Goal: Task Accomplishment & Management: Manage account settings

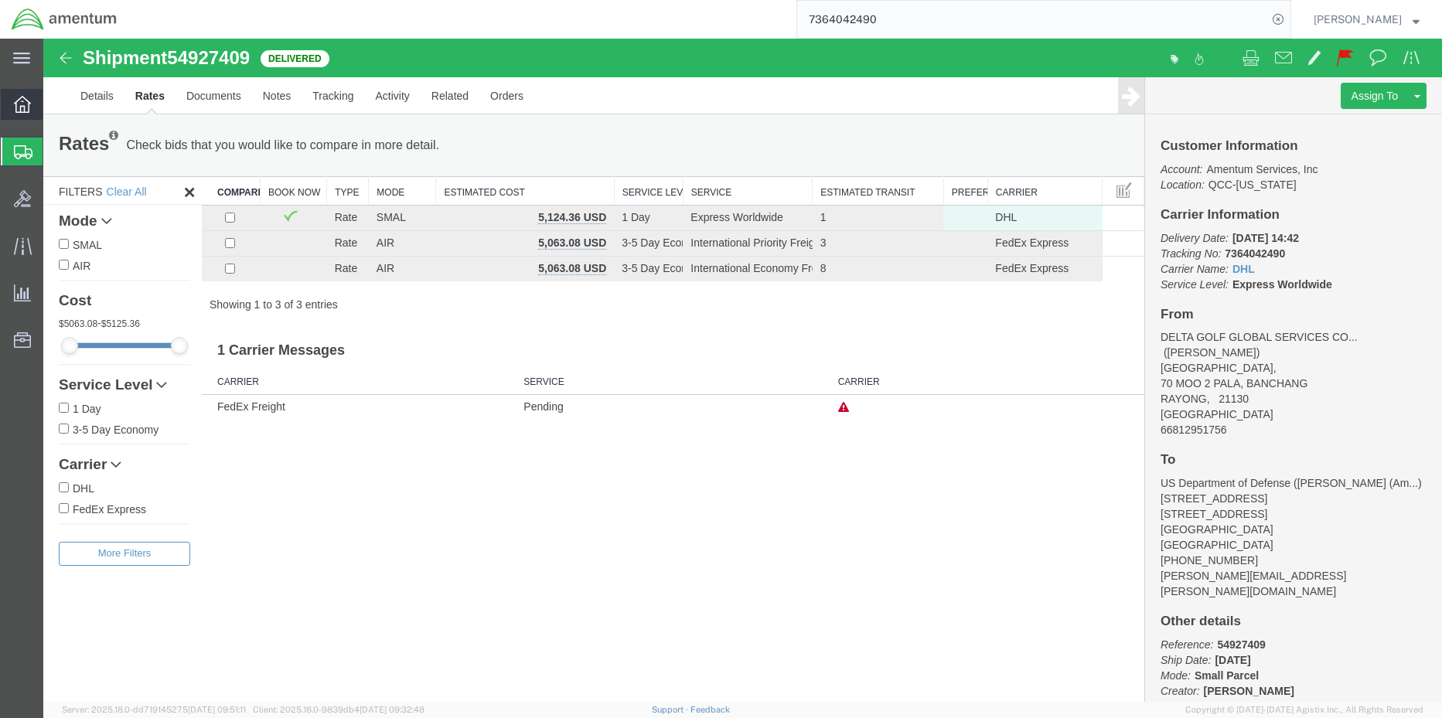
click at [13, 114] on div at bounding box center [22, 104] width 43 height 31
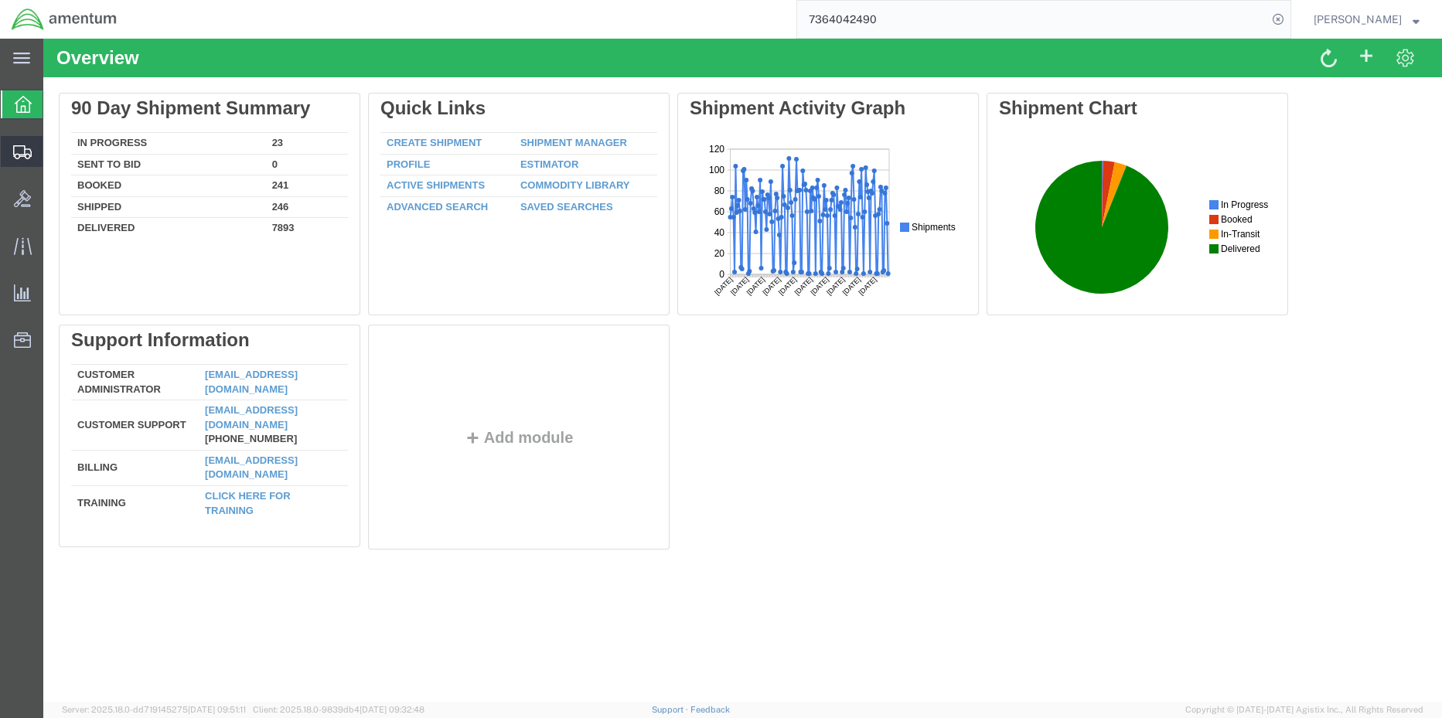
click at [0, 0] on span "Shipment Manager" at bounding box center [0, 0] width 0 height 0
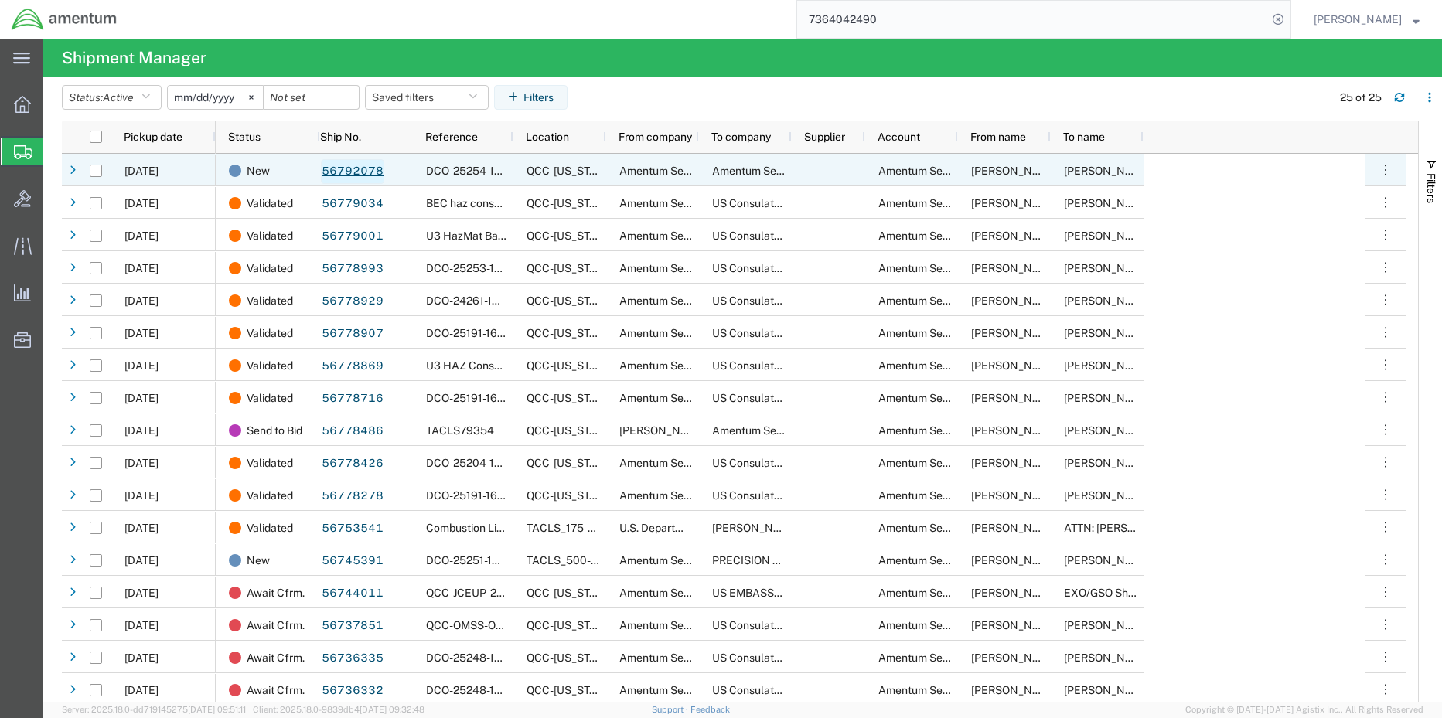
click at [356, 169] on link "56792078" at bounding box center [352, 171] width 63 height 25
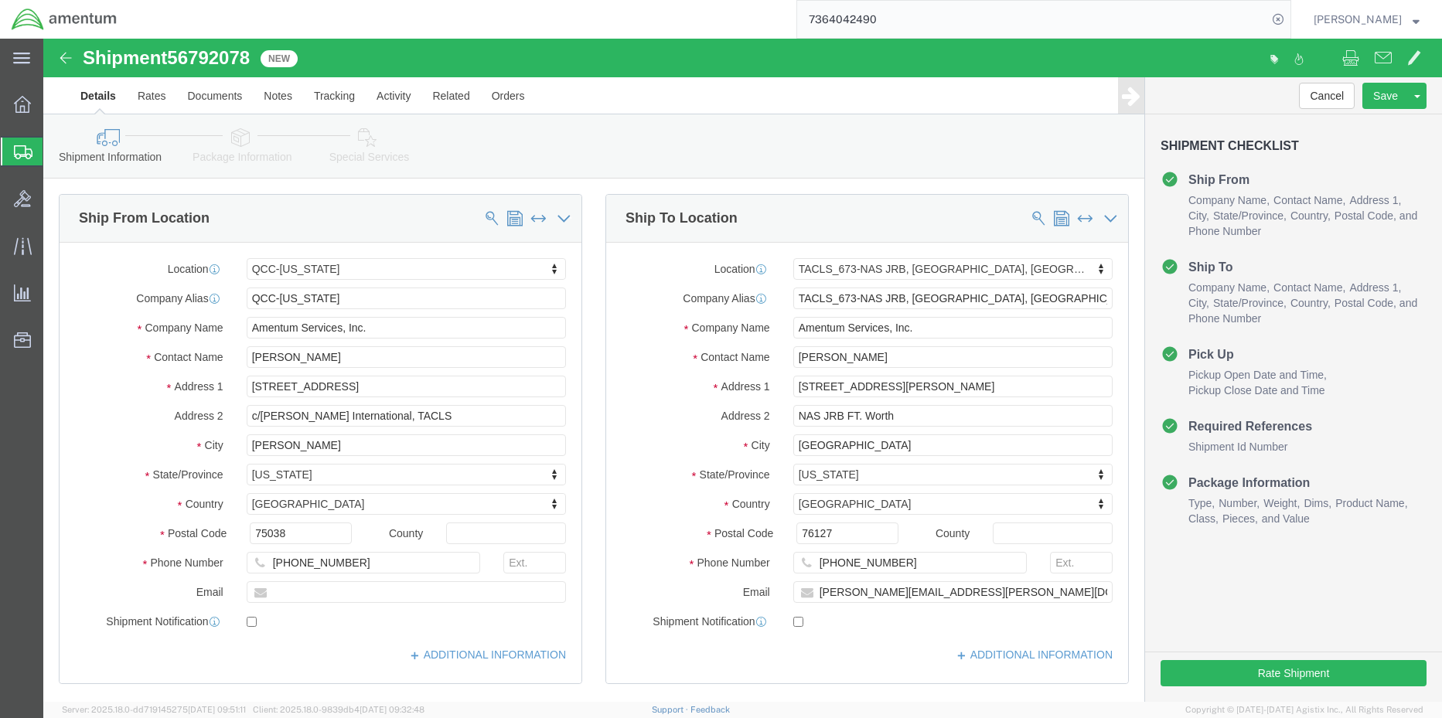
select select "42668"
select select "42735"
click button "Rate Shipment"
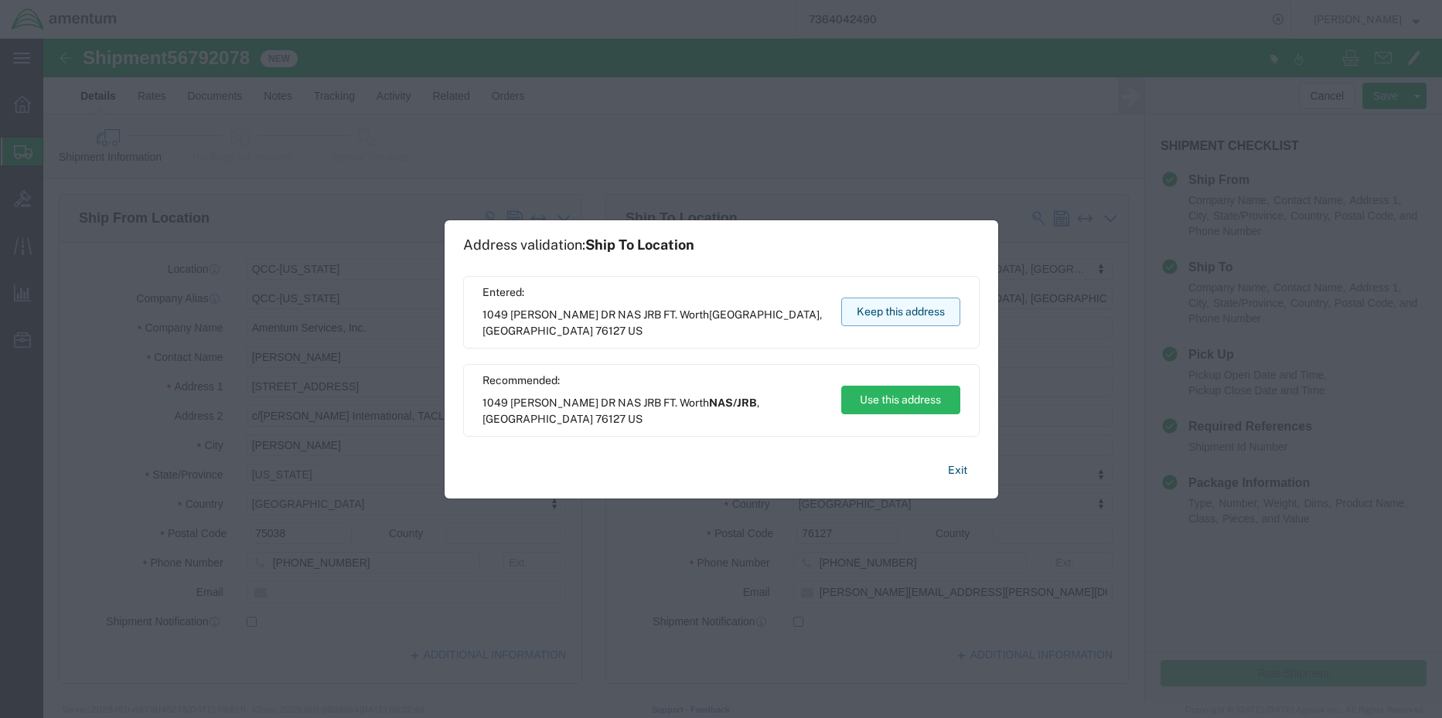
click at [891, 301] on button "Keep this address" at bounding box center [900, 312] width 119 height 29
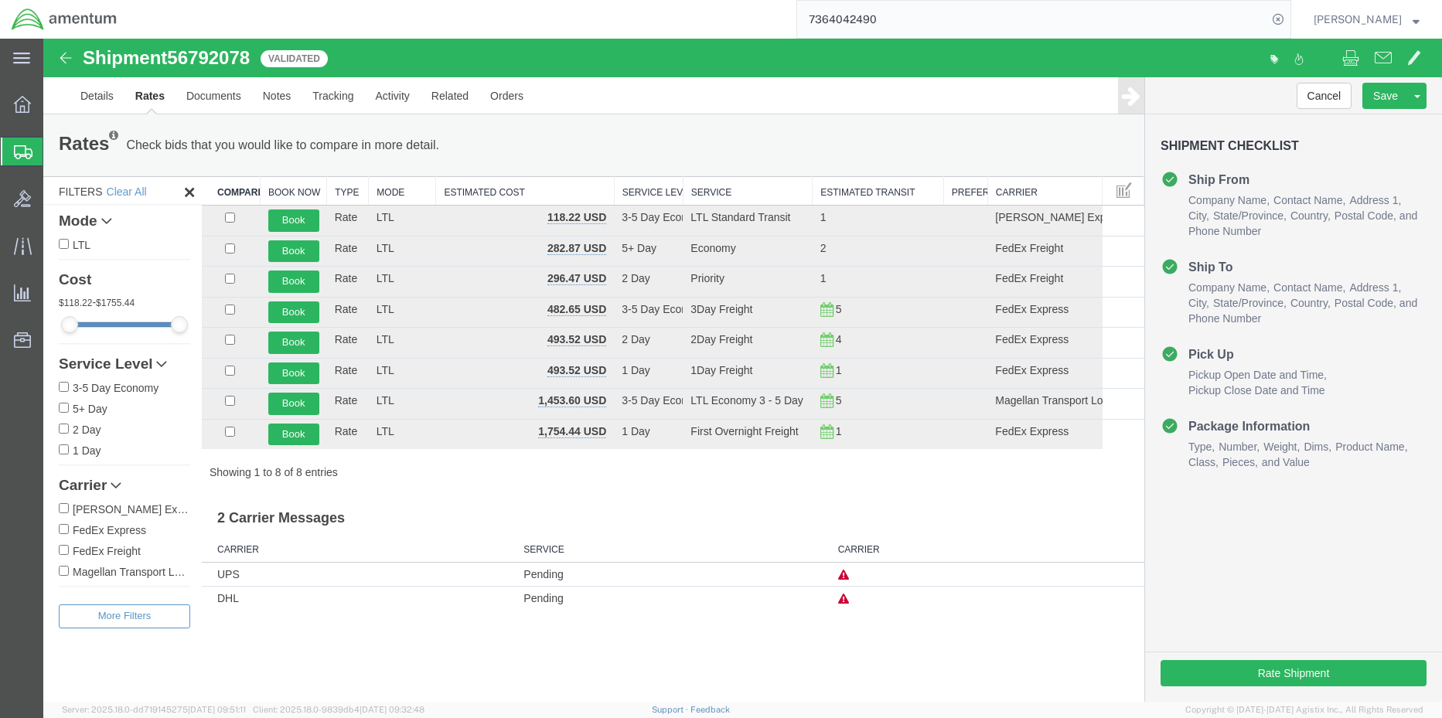
click at [62, 528] on input "FedEx Express" at bounding box center [64, 529] width 10 height 10
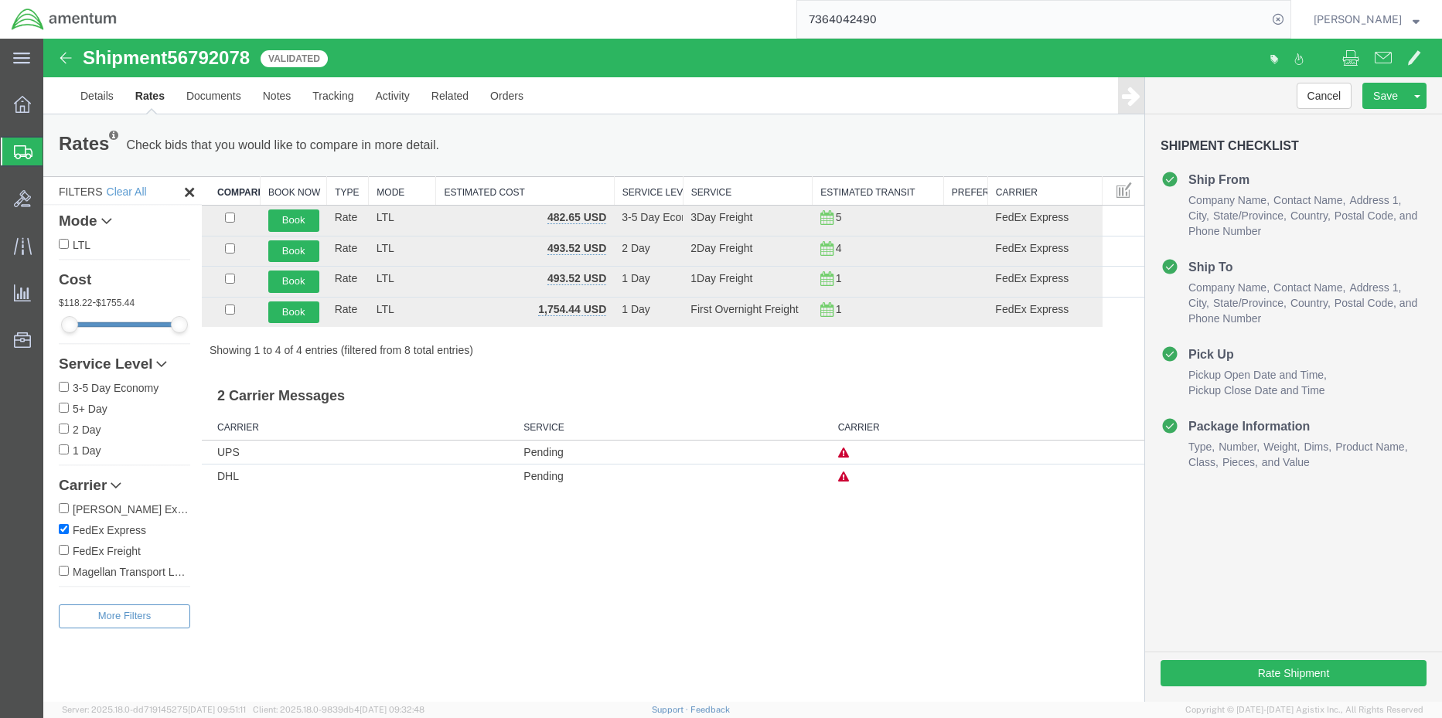
click at [69, 528] on label "FedEx Express" at bounding box center [124, 529] width 131 height 17
click at [69, 528] on input "FedEx Express" at bounding box center [64, 529] width 10 height 10
checkbox input "false"
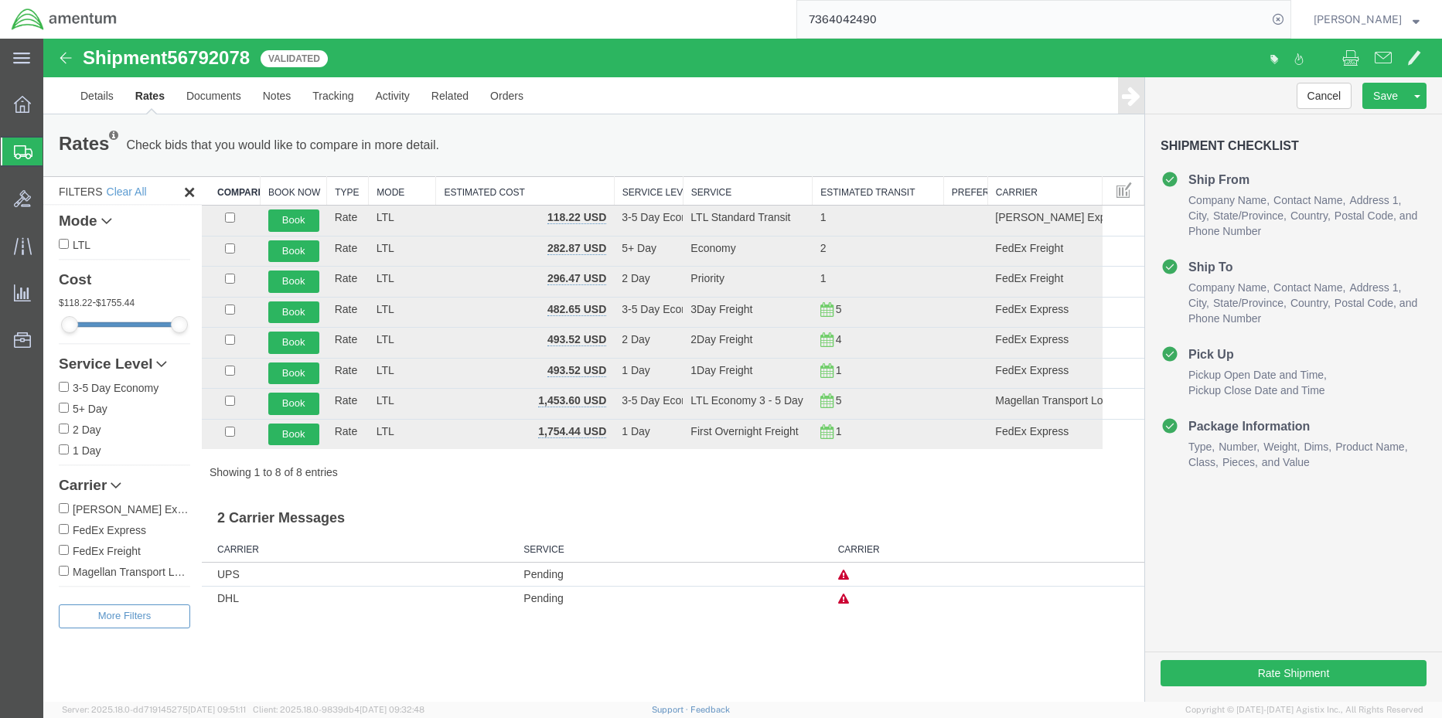
click at [65, 549] on input "FedEx Freight" at bounding box center [64, 550] width 10 height 10
checkbox input "true"
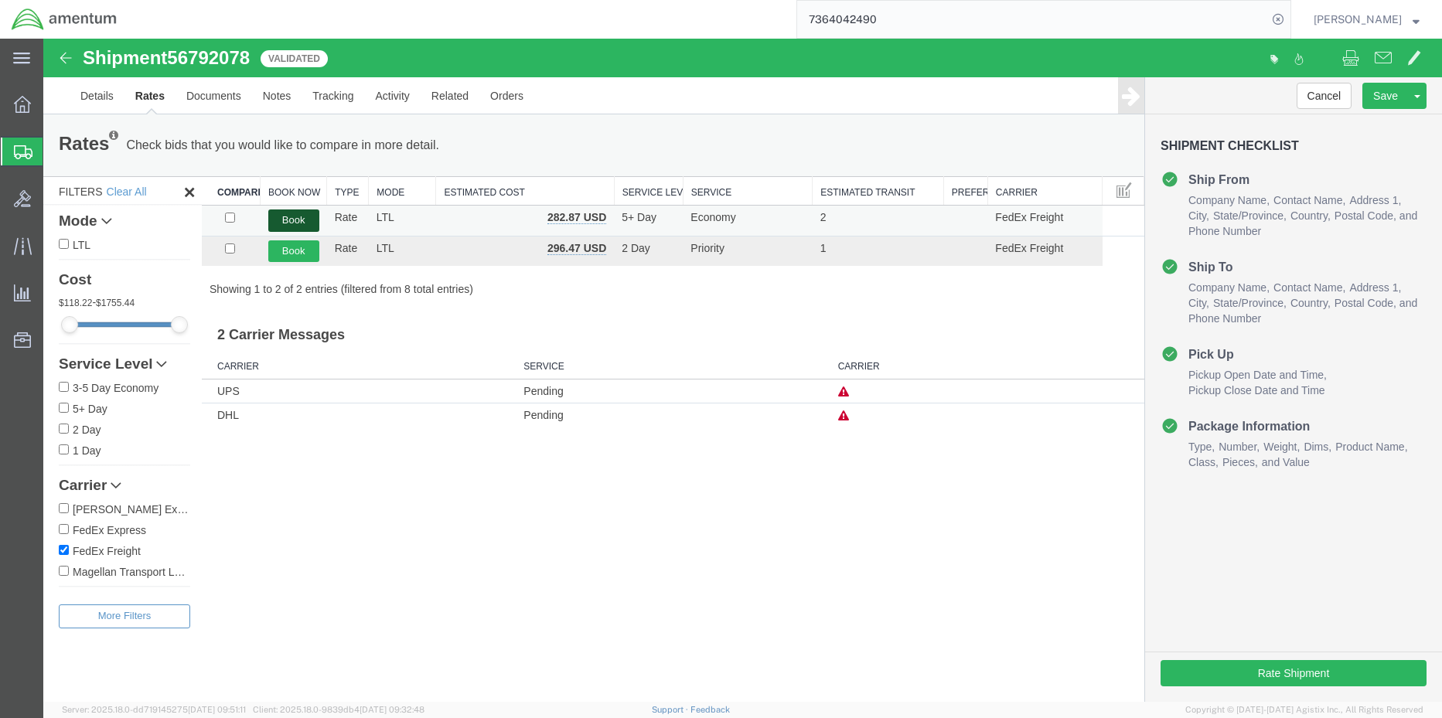
click at [292, 219] on button "Book" at bounding box center [293, 221] width 51 height 22
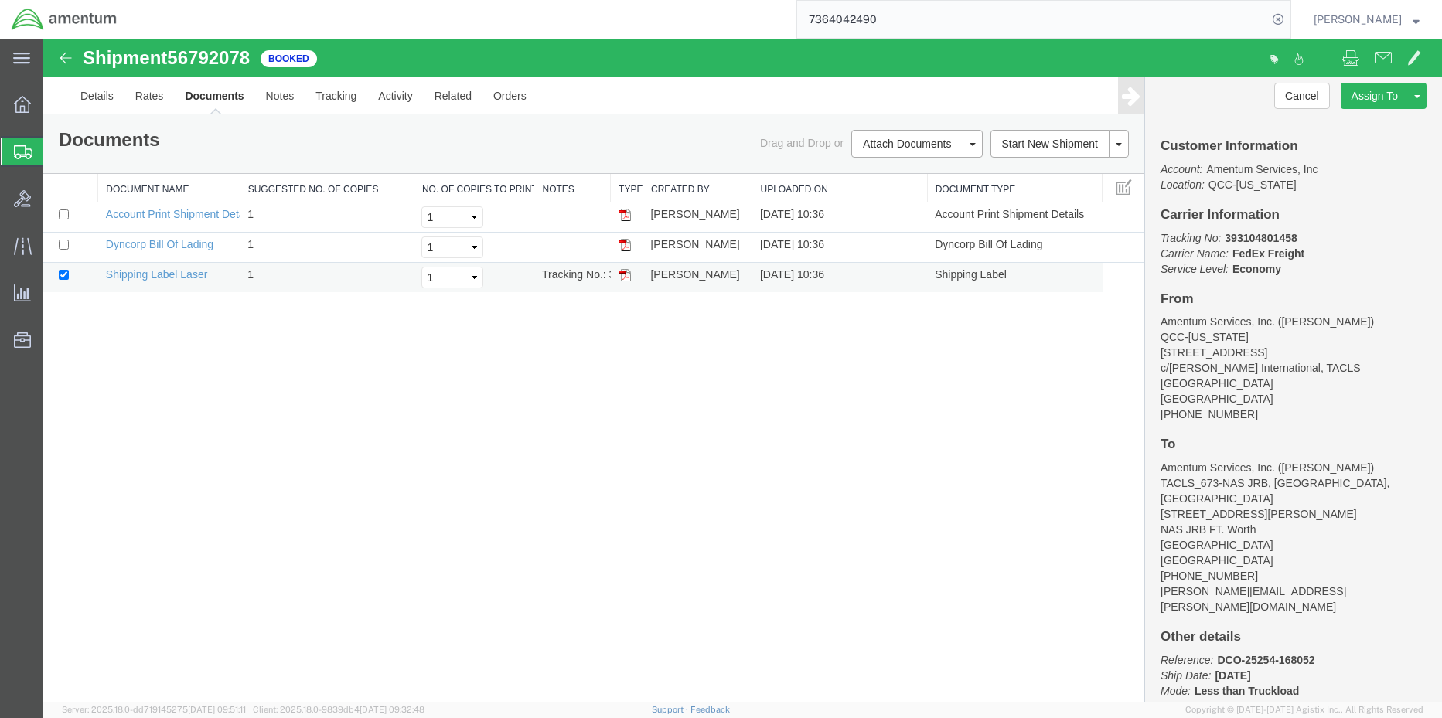
click at [624, 275] on img at bounding box center [625, 275] width 12 height 12
drag, startPoint x: 622, startPoint y: 251, endPoint x: 636, endPoint y: 255, distance: 13.7
click at [622, 251] on img at bounding box center [625, 245] width 12 height 12
click at [143, 91] on link "Rates" at bounding box center [149, 95] width 50 height 37
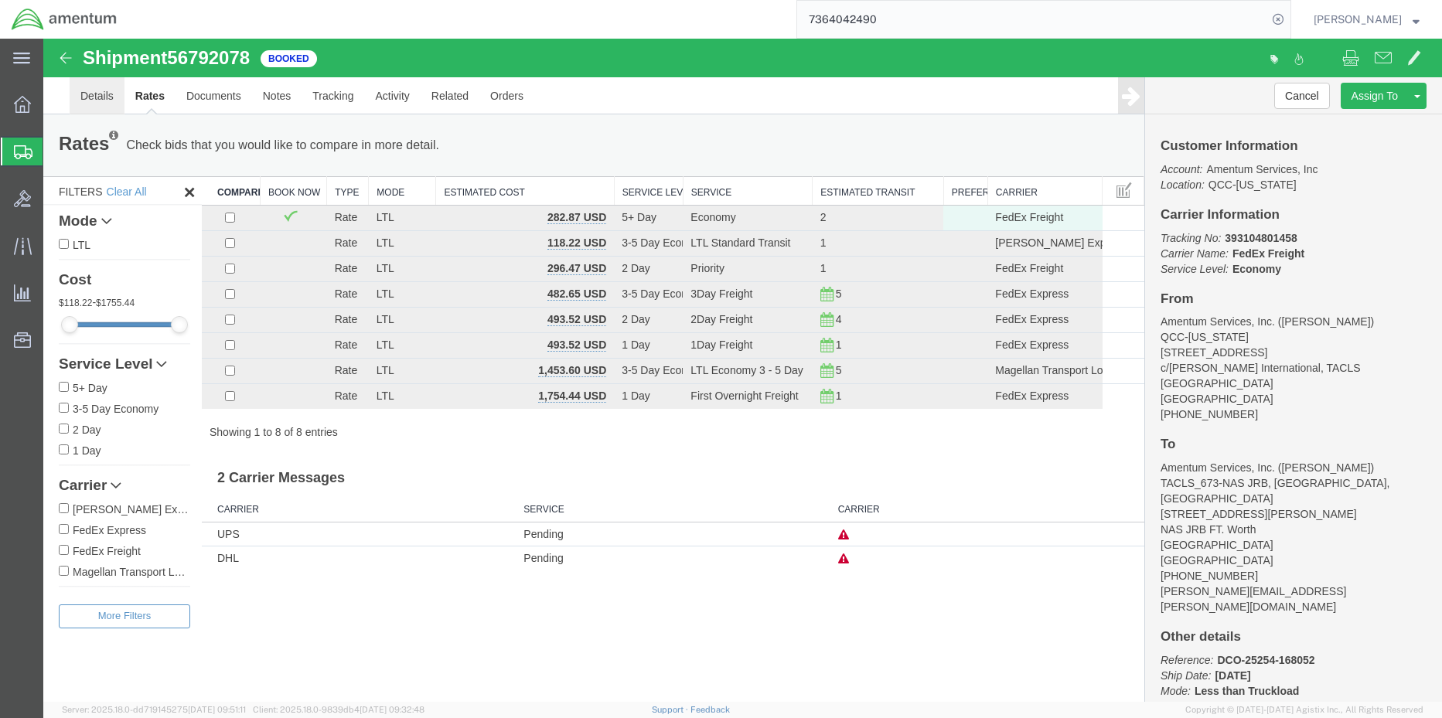
click at [97, 96] on link "Details" at bounding box center [97, 95] width 55 height 37
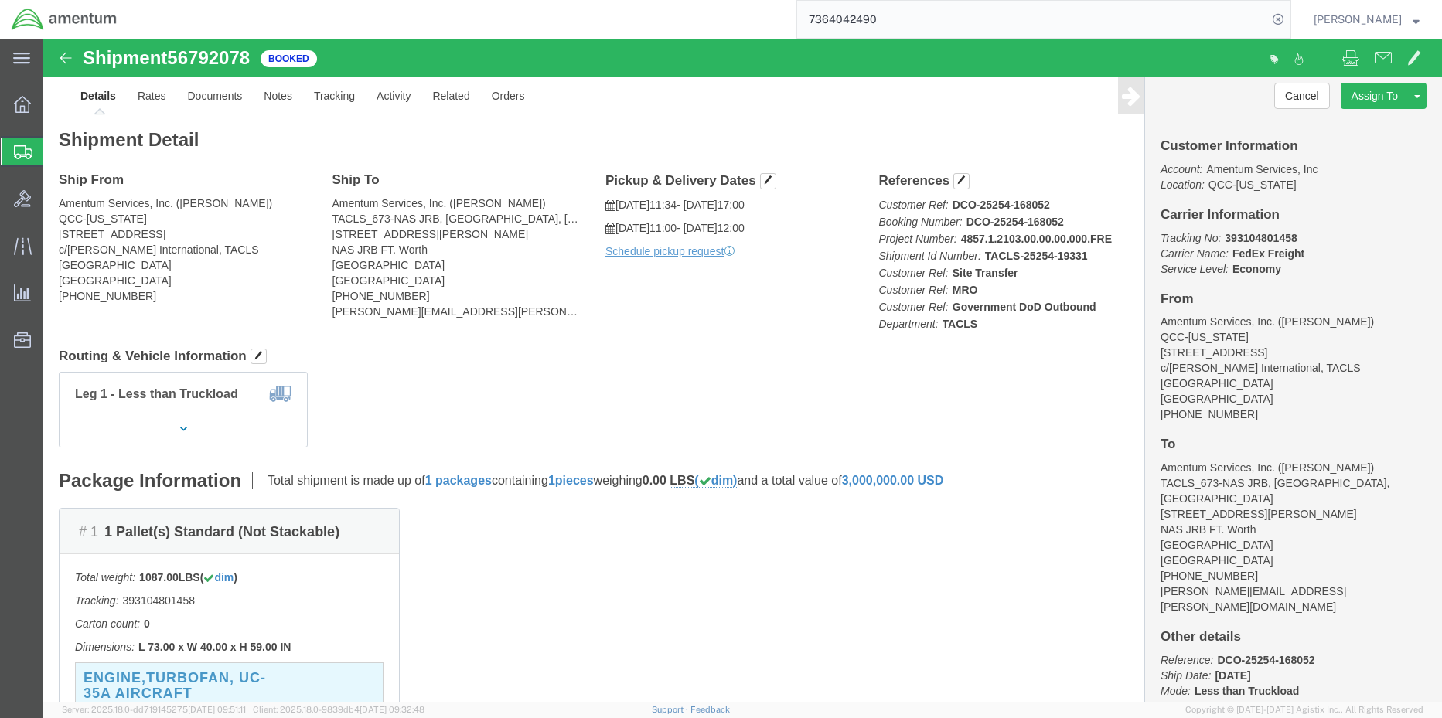
click div "# 1 1 Pallet(s) Standard (Not Stackable) Total weight: 1087.00 LBS ( dim ) Trac…"
click span "button"
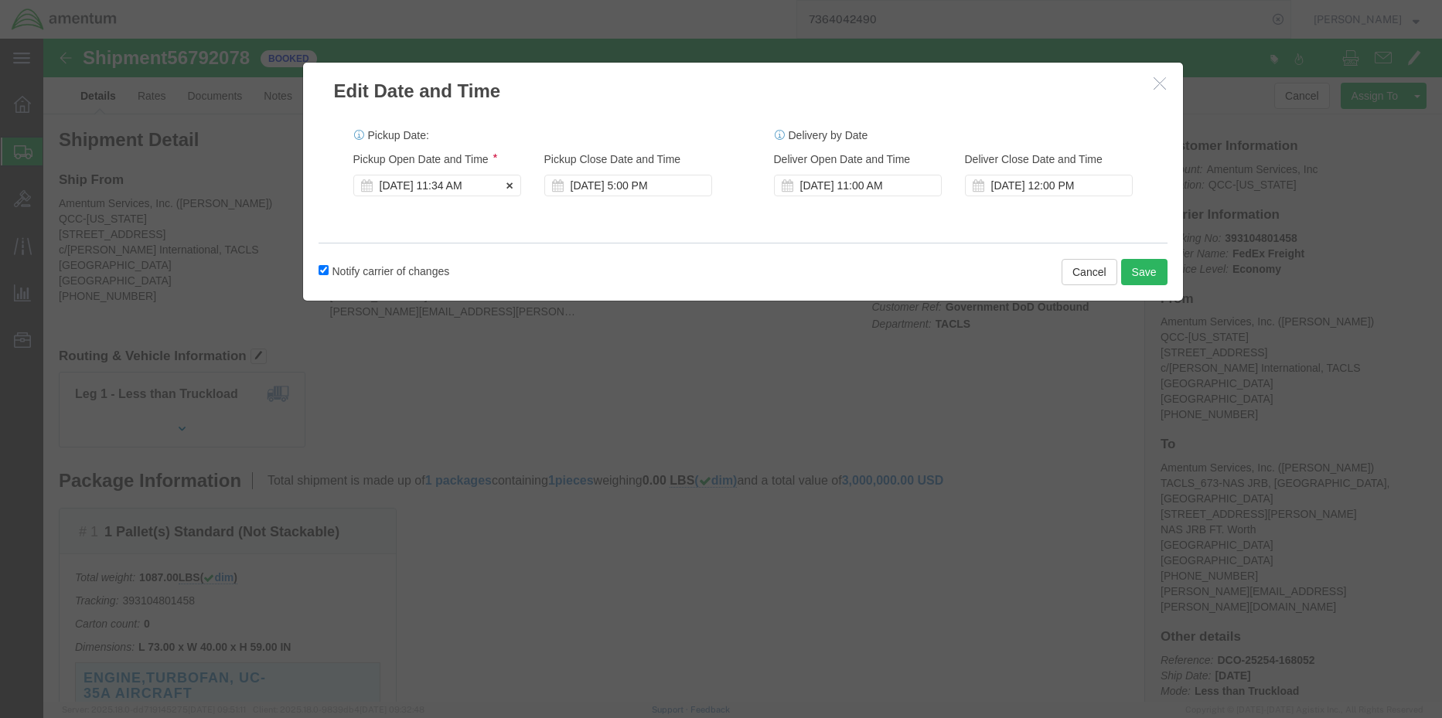
click div "[DATE] 11:34 AM"
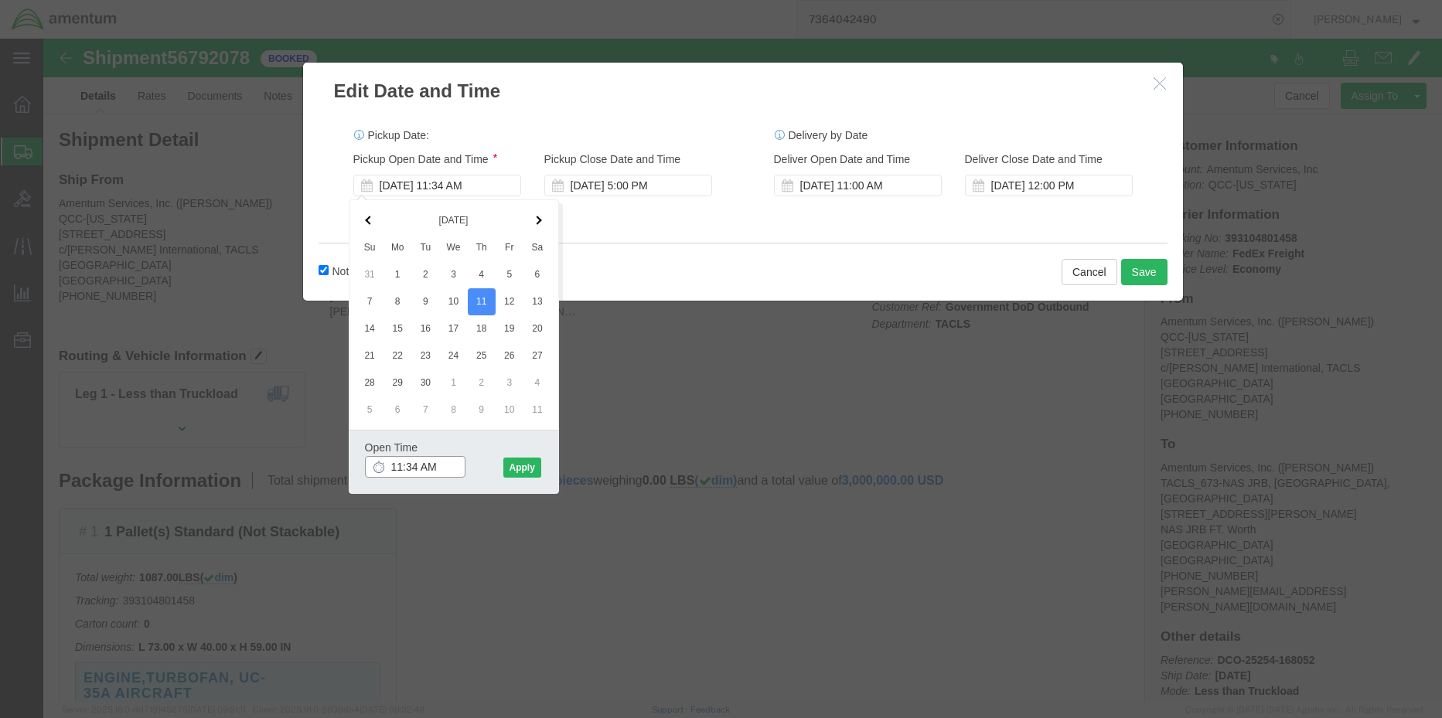
drag, startPoint x: 399, startPoint y: 431, endPoint x: 320, endPoint y: 433, distance: 78.9
click div "Open Time 11:34 AM [DATE] 11:34 AM - [DATE] 11:34 AM Cancel Apply"
type input "1300"
click button "Apply"
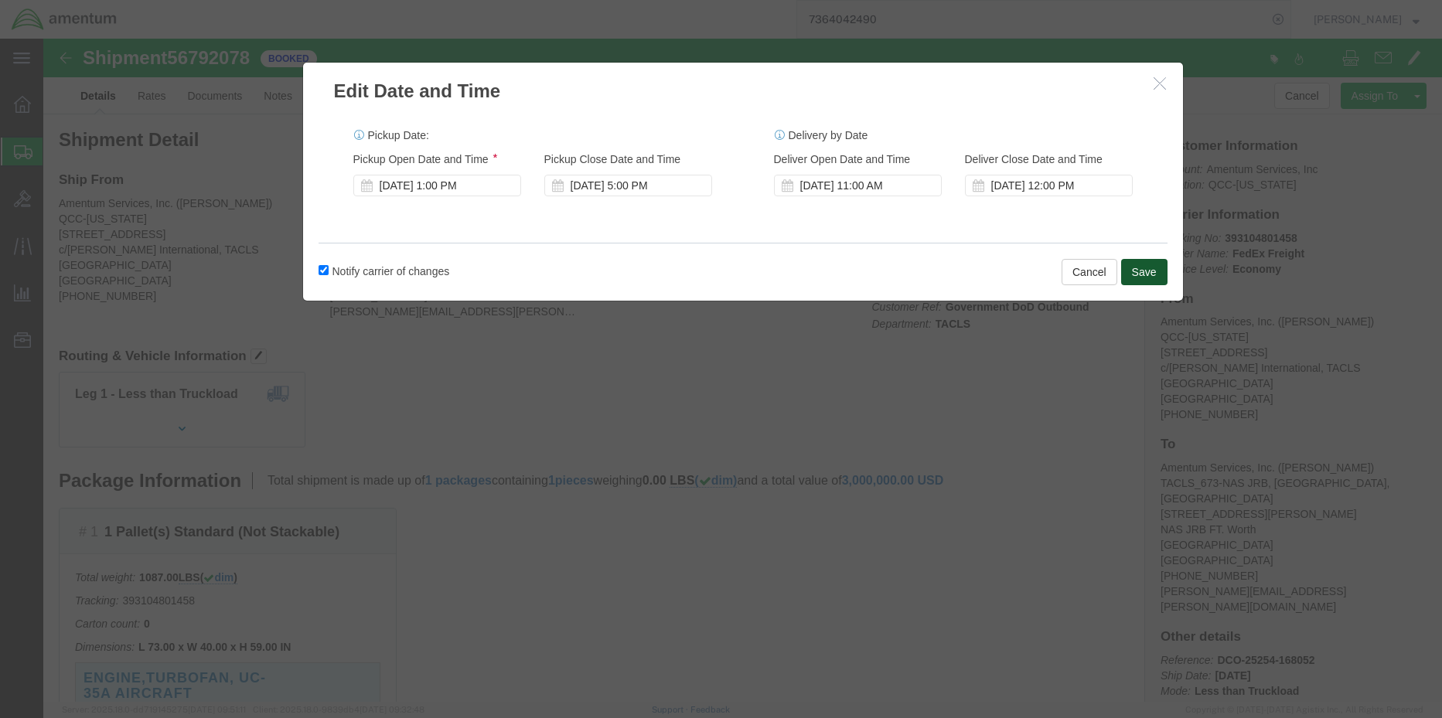
click button "Save"
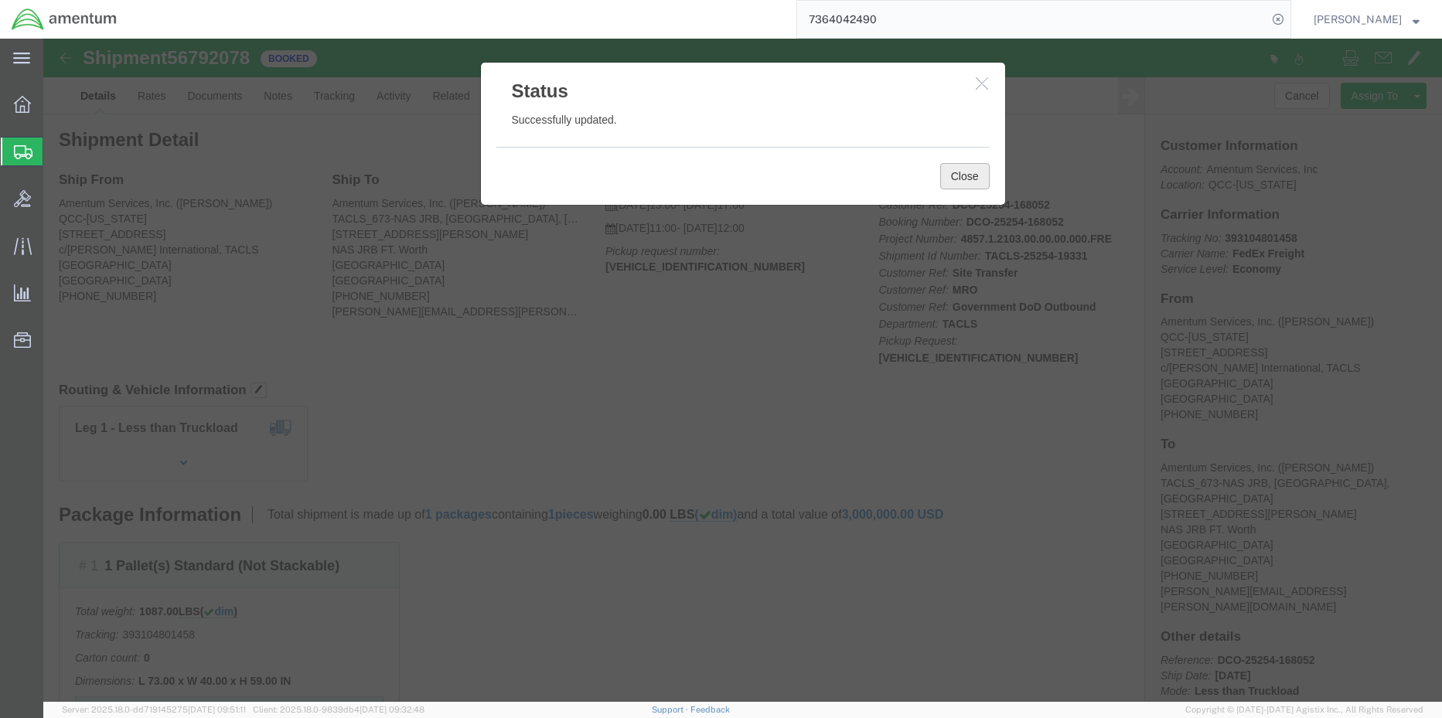
drag, startPoint x: 909, startPoint y: 142, endPoint x: 894, endPoint y: 152, distance: 18.9
click button "Close"
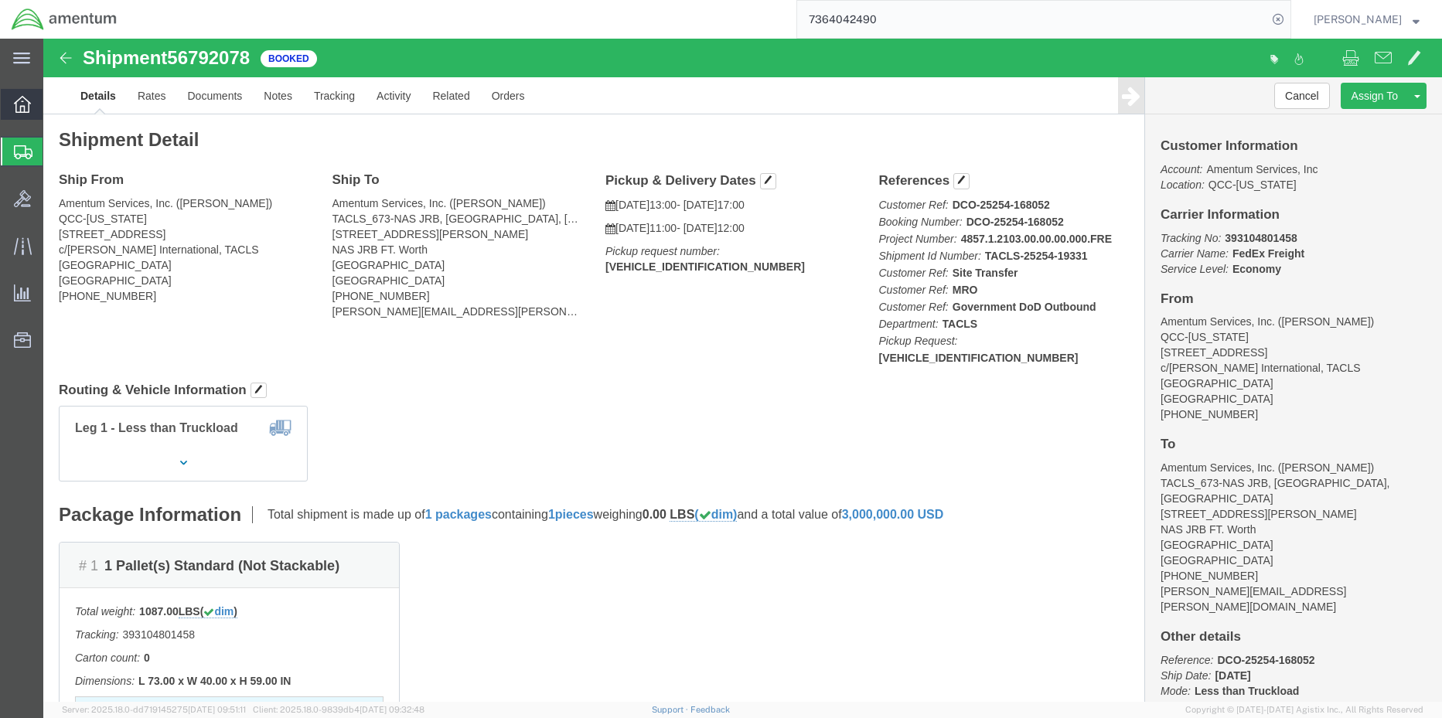
click at [14, 104] on icon at bounding box center [22, 104] width 17 height 17
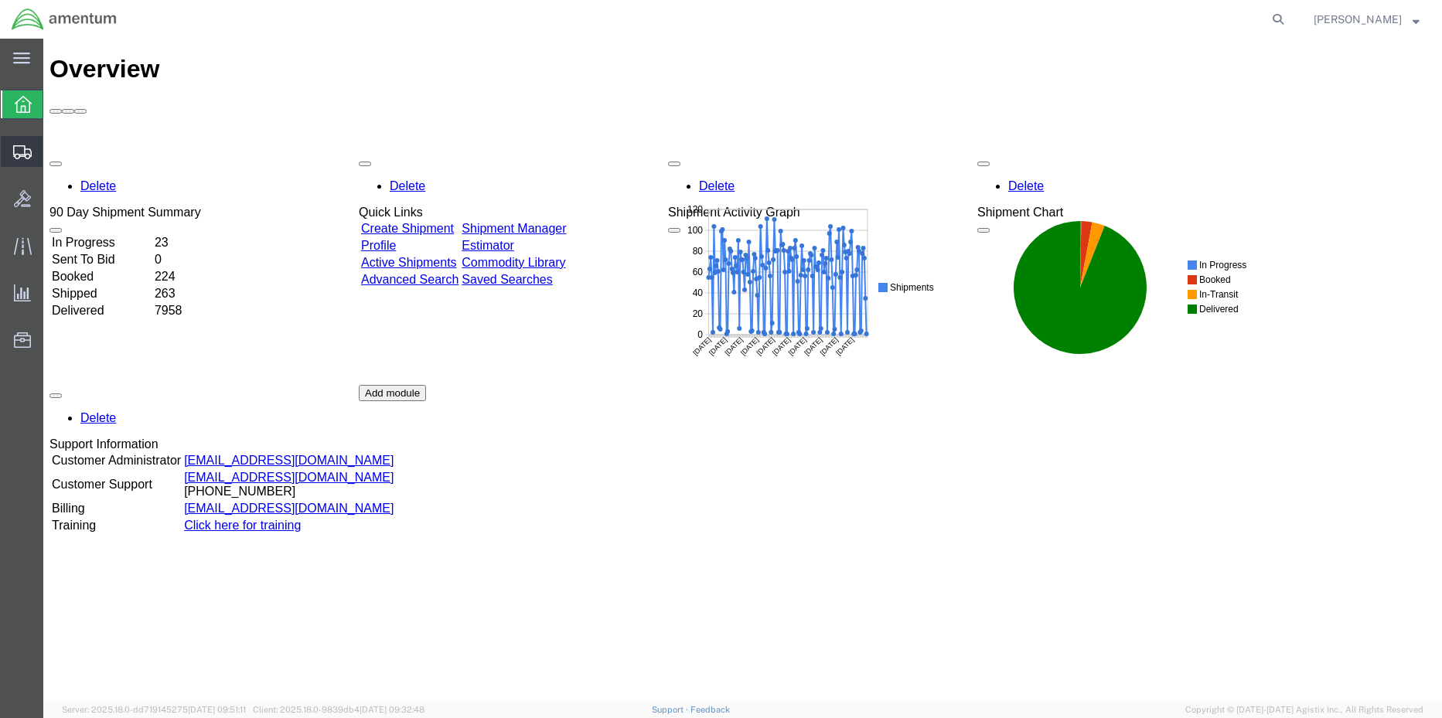
click at [0, 0] on span "Shipment Manager" at bounding box center [0, 0] width 0 height 0
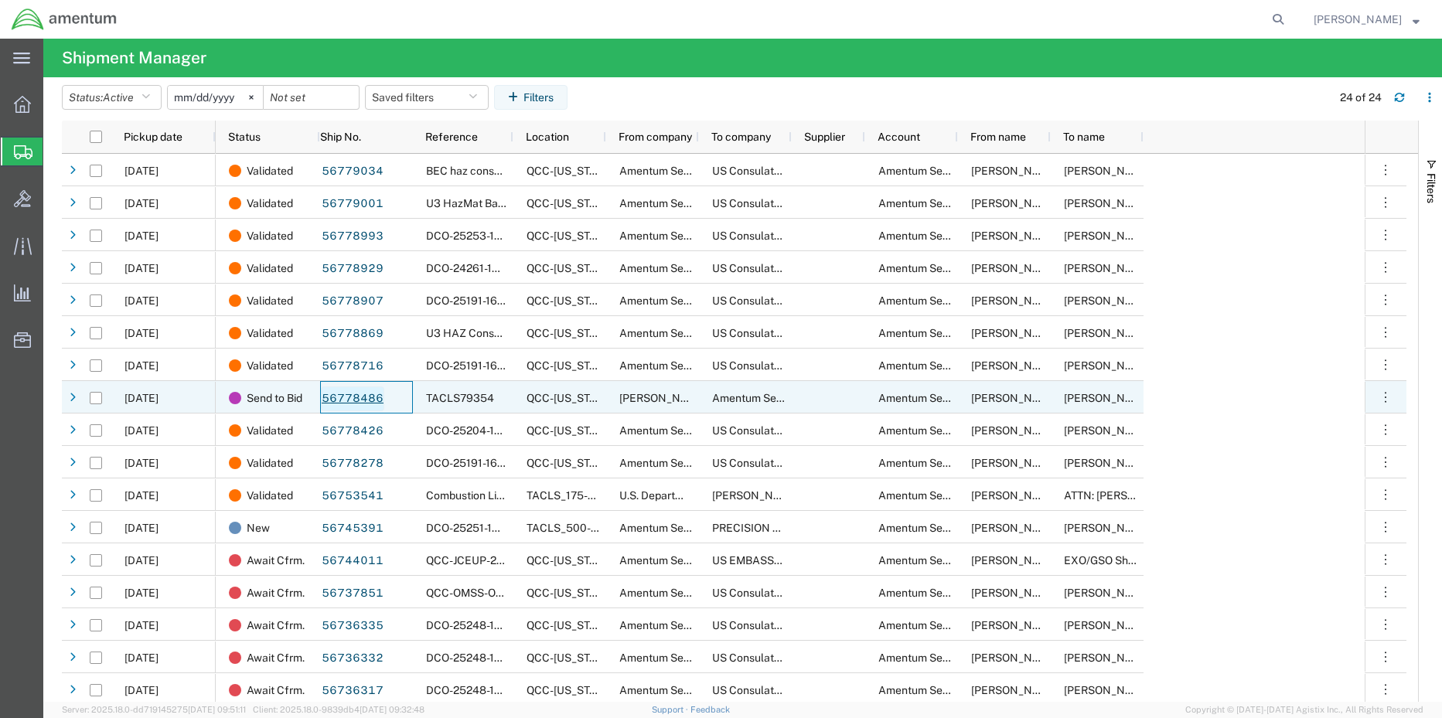
click at [365, 397] on link "56778486" at bounding box center [352, 399] width 63 height 25
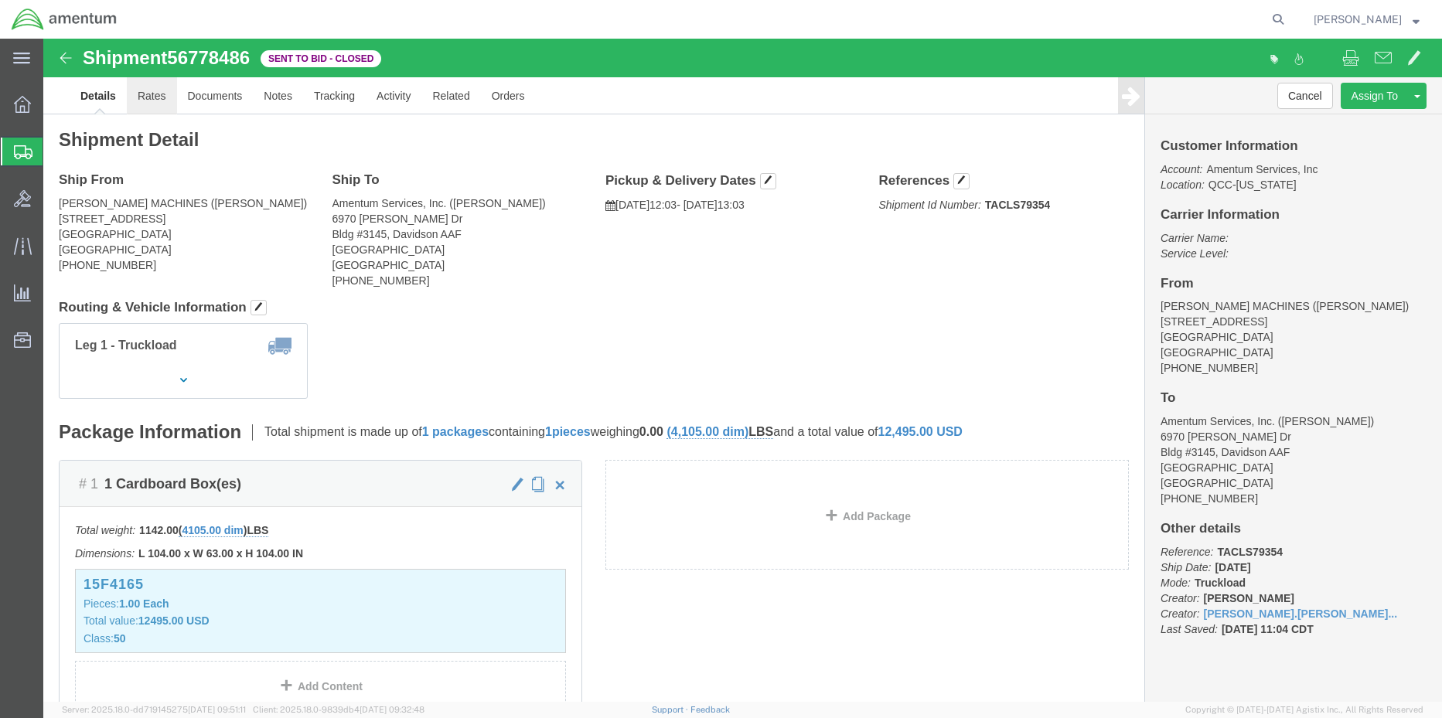
click link "Rates"
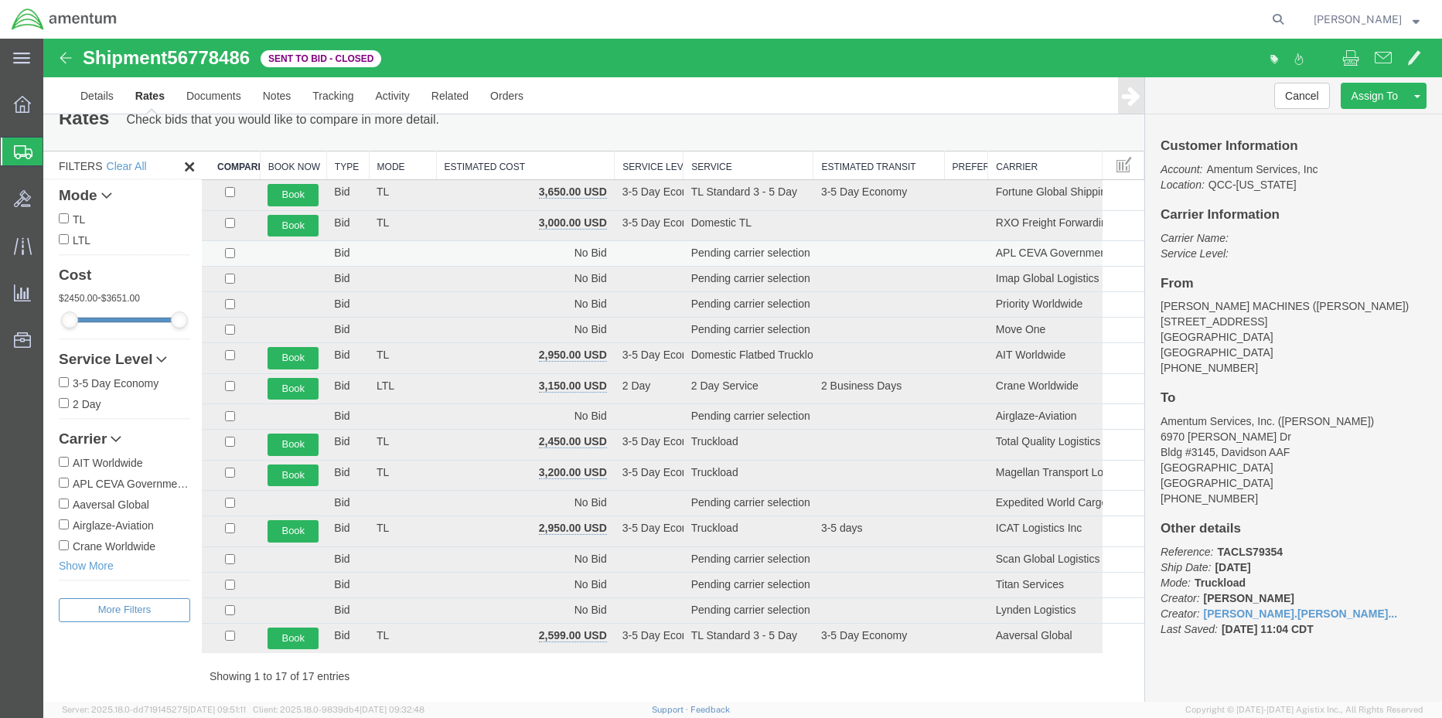
scroll to position [39, 0]
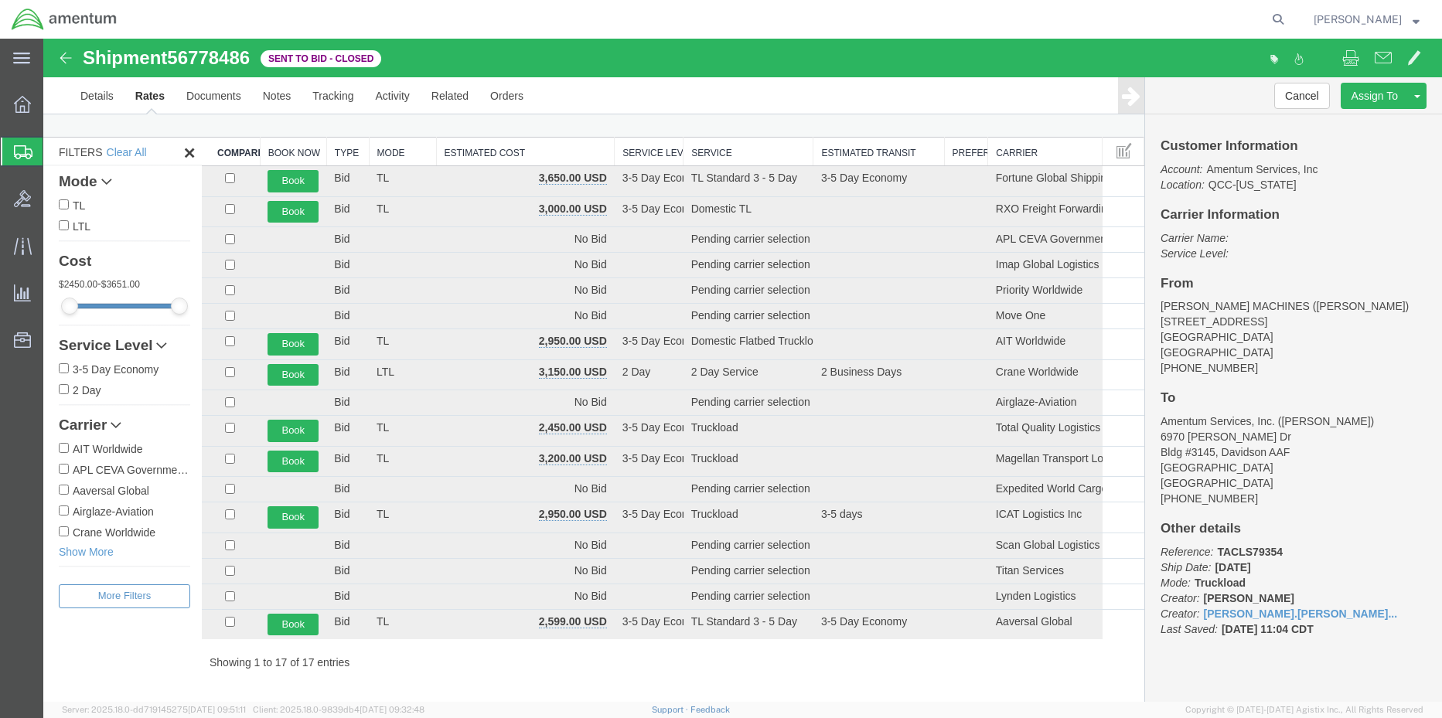
click at [541, 158] on th "Estimated Cost" at bounding box center [525, 152] width 179 height 29
